Goal: Task Accomplishment & Management: Manage account settings

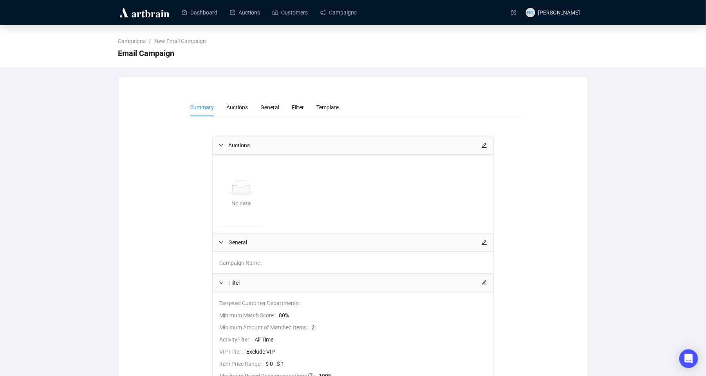
click at [130, 20] on div at bounding box center [145, 12] width 55 height 25
click at [139, 14] on img at bounding box center [144, 12] width 52 height 13
click at [347, 15] on link "Campaigns" at bounding box center [338, 12] width 36 height 20
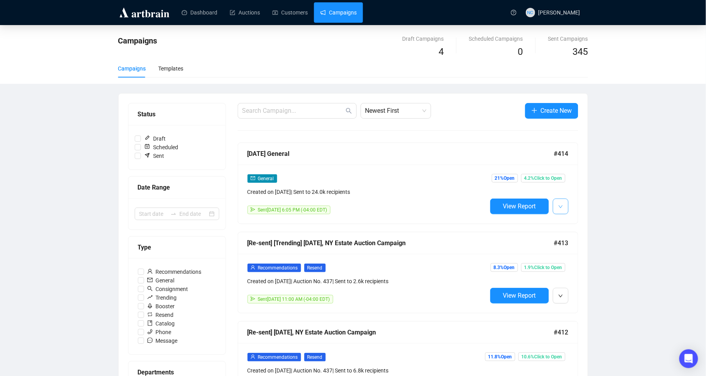
click at [562, 204] on icon "down" at bounding box center [561, 206] width 5 height 5
click at [577, 247] on span "Duplicate" at bounding box center [580, 249] width 23 height 6
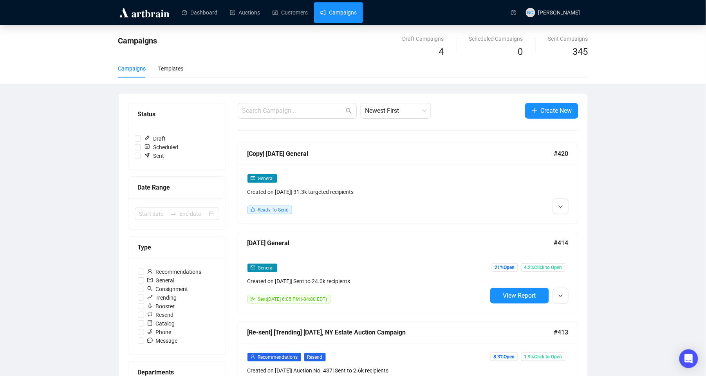
click at [380, 190] on div "Created on [DATE] | 31.3k targeted recipients" at bounding box center [368, 192] width 240 height 9
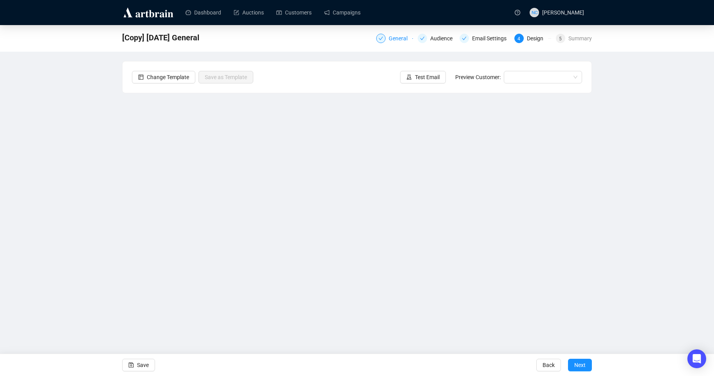
click at [397, 40] on div "General" at bounding box center [401, 38] width 24 height 9
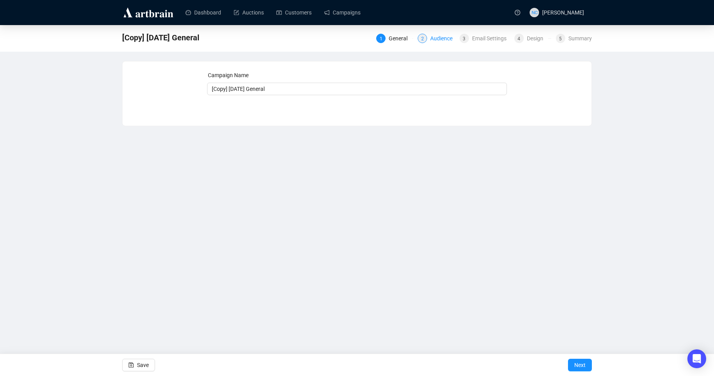
click at [444, 40] on div "Audience" at bounding box center [443, 38] width 27 height 9
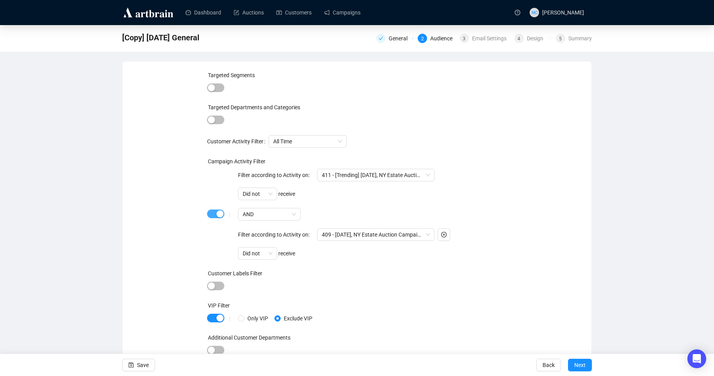
click at [217, 214] on div "button" at bounding box center [220, 213] width 7 height 7
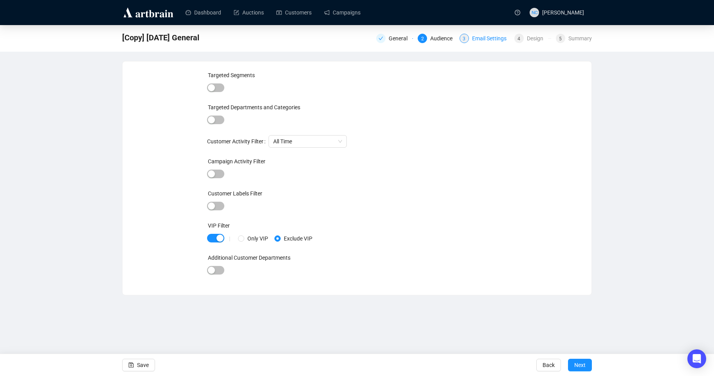
click at [488, 40] on div "Email Settings" at bounding box center [491, 38] width 39 height 9
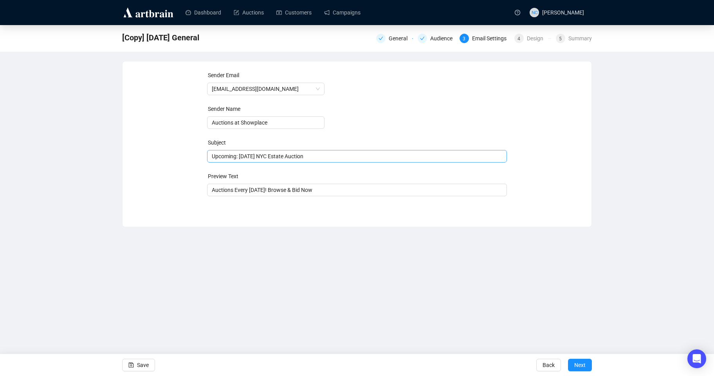
click at [309, 156] on span "Upcoming: [DATE] NYC Estate Auction" at bounding box center [357, 156] width 300 height 6
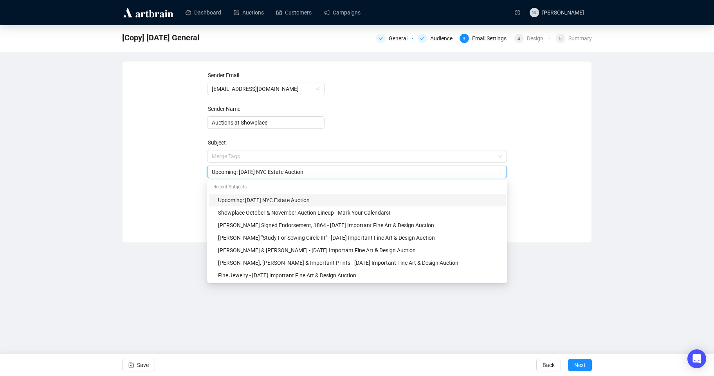
drag, startPoint x: 238, startPoint y: 173, endPoint x: 146, endPoint y: 172, distance: 92.0
click at [146, 172] on div "Sender Email [EMAIL_ADDRESS][DOMAIN_NAME] Sender Name Auctions at Showplace Sub…" at bounding box center [357, 146] width 450 height 150
type input "Last Call! [DATE] NYC Estate Auction"
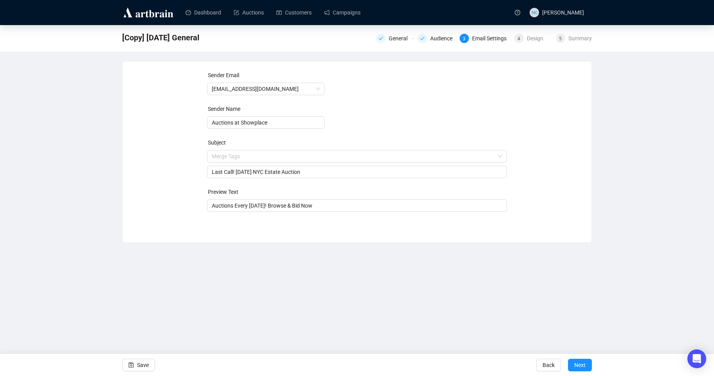
click at [622, 210] on div "[Copy] [DATE] General General Audience 3 Email Settings 4 Design 5 Summary Send…" at bounding box center [357, 134] width 714 height 218
click at [585, 365] on span "Next" at bounding box center [580, 365] width 11 height 22
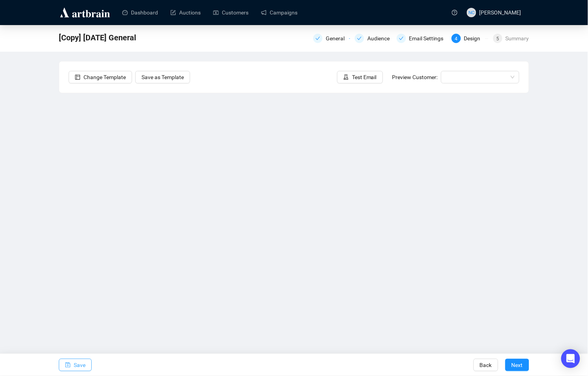
click at [74, 363] on span "Save" at bounding box center [80, 365] width 12 height 22
click at [80, 360] on span "Save" at bounding box center [80, 365] width 12 height 22
